Goal: Answer question/provide support

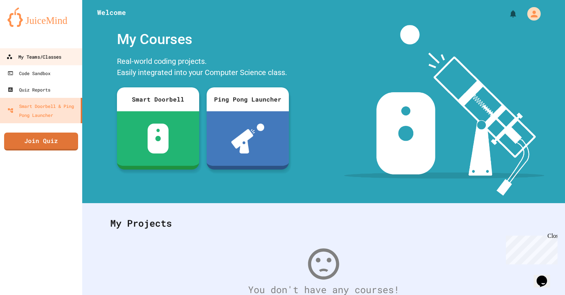
click at [41, 57] on div "My Teams/Classes" at bounding box center [33, 56] width 55 height 9
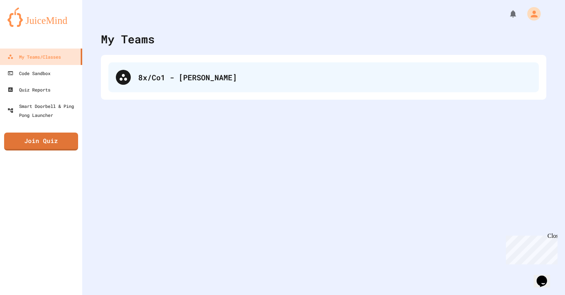
click at [136, 79] on div "8x/Co1 - [PERSON_NAME]" at bounding box center [323, 77] width 430 height 30
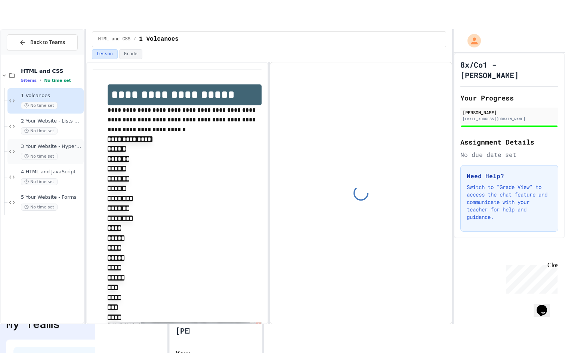
scroll to position [21, 0]
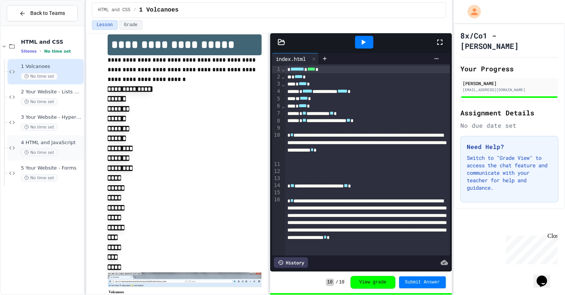
click at [44, 137] on div "4 HTML and JavaScript No time set" at bounding box center [45, 147] width 76 height 25
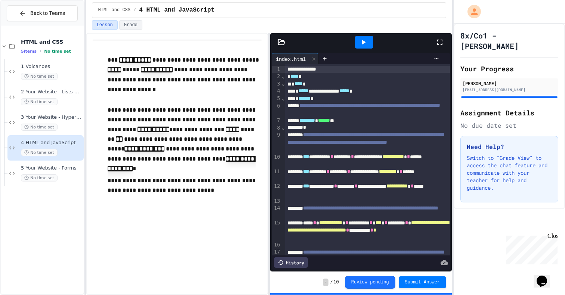
click at [364, 32] on div "Lesson Grade" at bounding box center [269, 26] width 366 height 13
click at [364, 38] on icon at bounding box center [362, 42] width 9 height 9
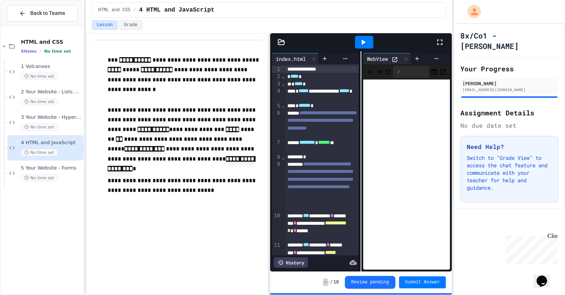
click at [443, 45] on icon at bounding box center [439, 42] width 9 height 9
click at [437, 41] on icon at bounding box center [439, 42] width 5 height 5
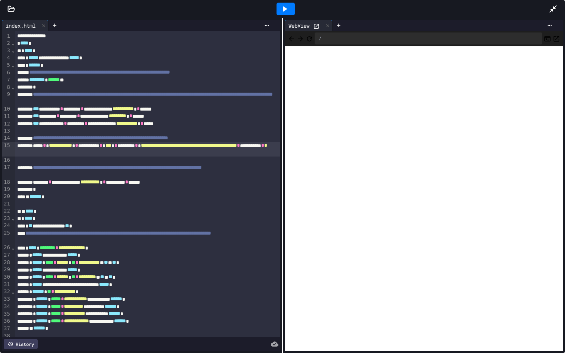
click at [156, 152] on div "**********" at bounding box center [147, 149] width 265 height 15
click at [279, 12] on div at bounding box center [285, 9] width 18 height 13
click at [554, 8] on icon at bounding box center [552, 8] width 7 height 7
